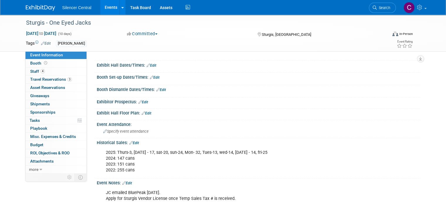
click at [35, 7] on img at bounding box center [40, 8] width 29 height 6
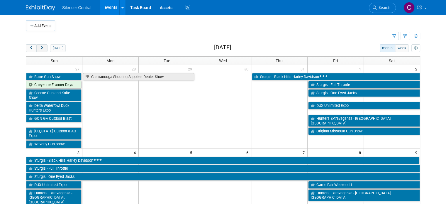
click at [36, 50] on button "next" at bounding box center [41, 48] width 11 height 8
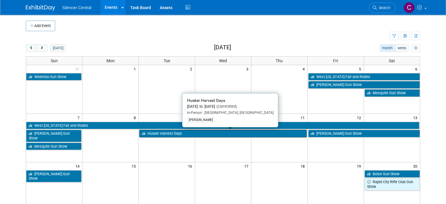
click at [188, 133] on link "Husker Harvest Days" at bounding box center [222, 134] width 167 height 8
